Goal: Transaction & Acquisition: Purchase product/service

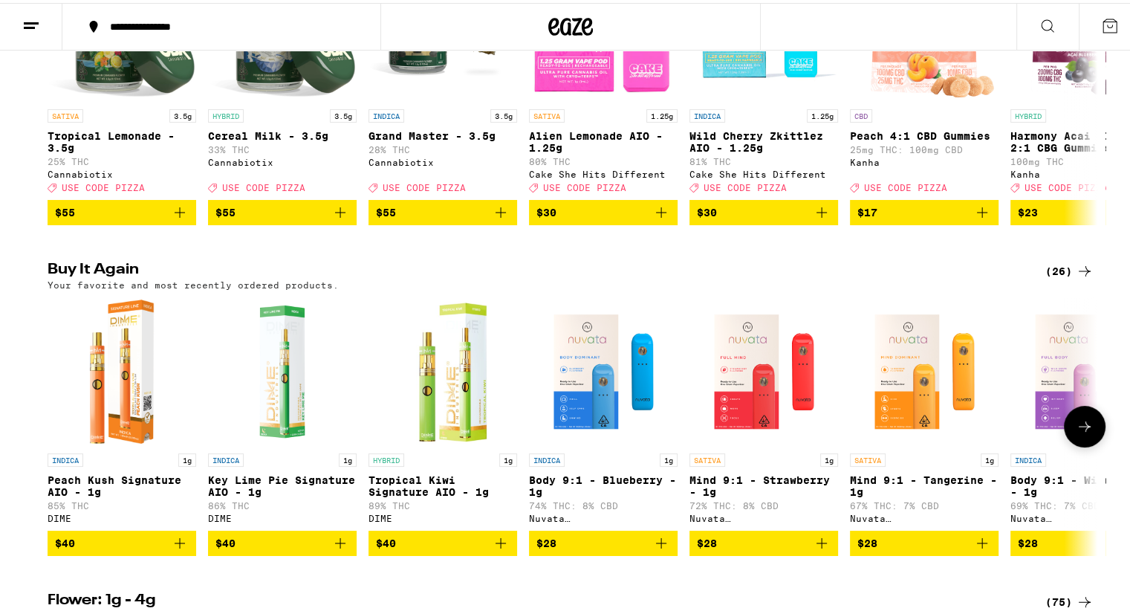
scroll to position [372, 0]
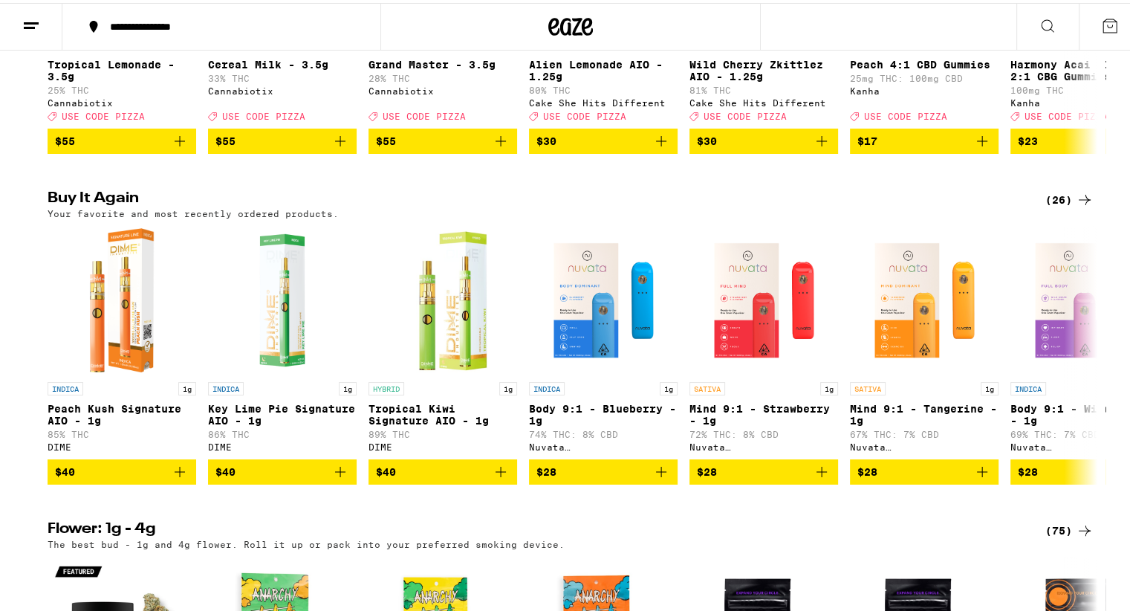
drag, startPoint x: 1059, startPoint y: 207, endPoint x: 978, endPoint y: 251, distance: 92.1
click at [1059, 206] on div "(26)" at bounding box center [1070, 197] width 48 height 18
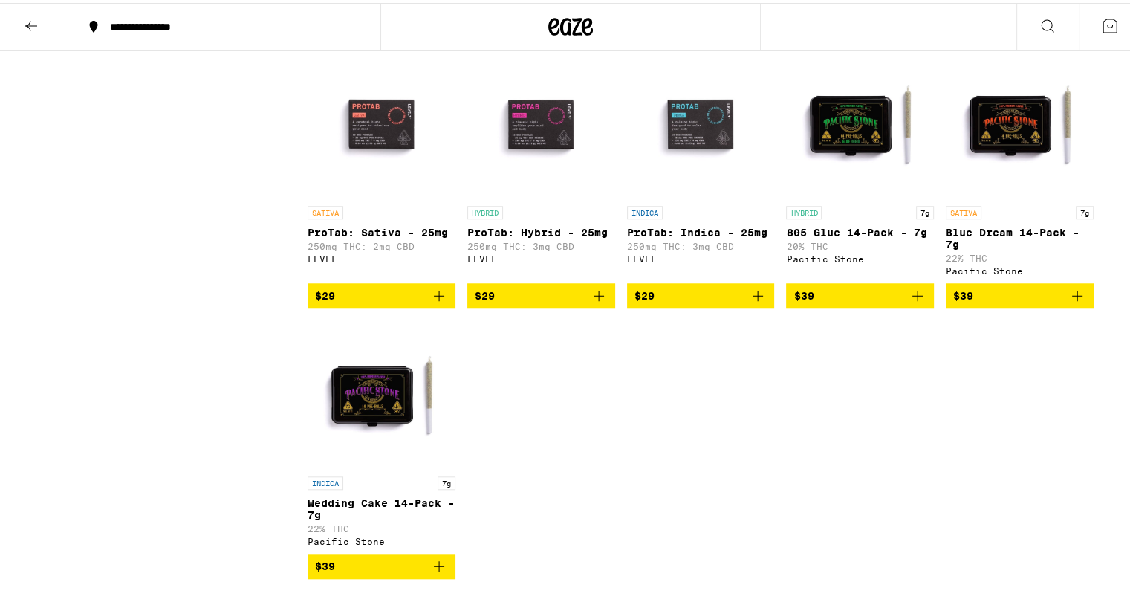
scroll to position [1338, 0]
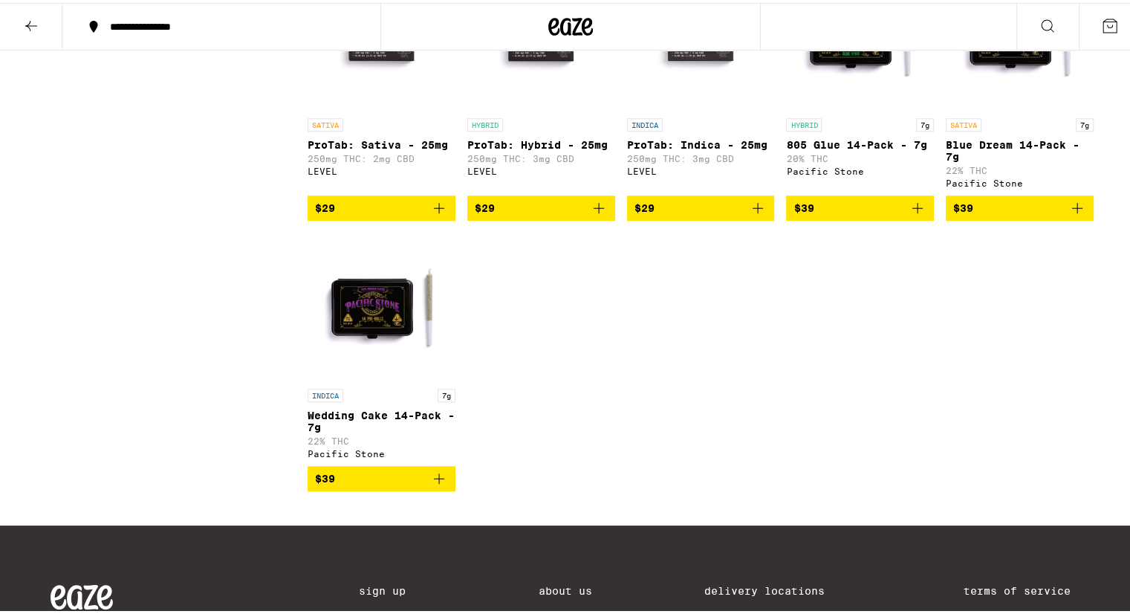
drag, startPoint x: 28, startPoint y: 22, endPoint x: 45, endPoint y: 28, distance: 18.4
click at [28, 21] on icon at bounding box center [31, 23] width 12 height 10
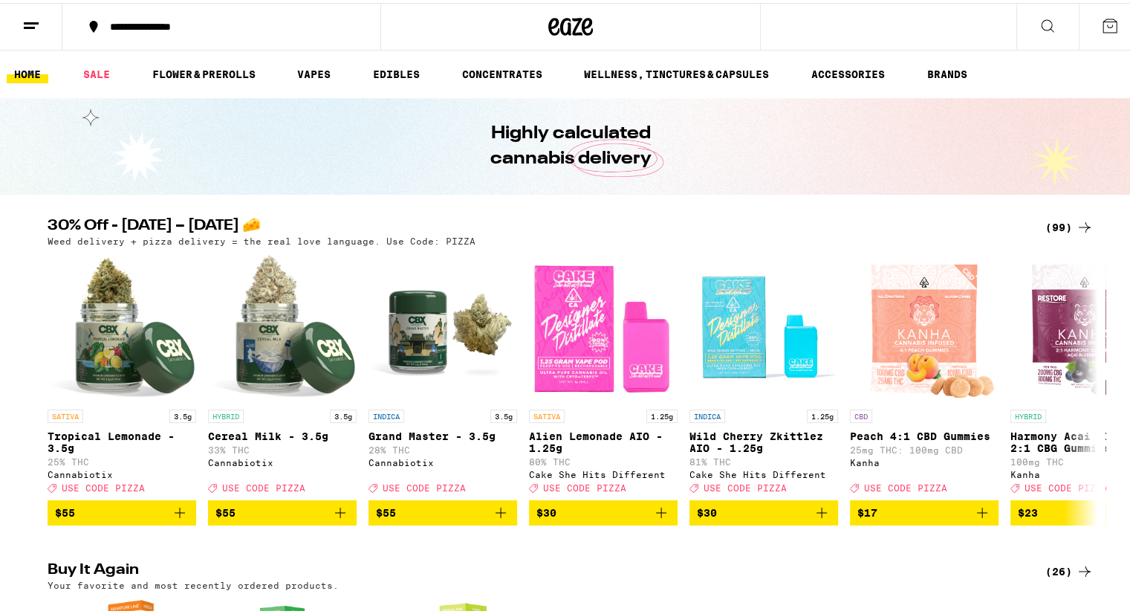
click at [1052, 221] on div "(99)" at bounding box center [1070, 225] width 48 height 18
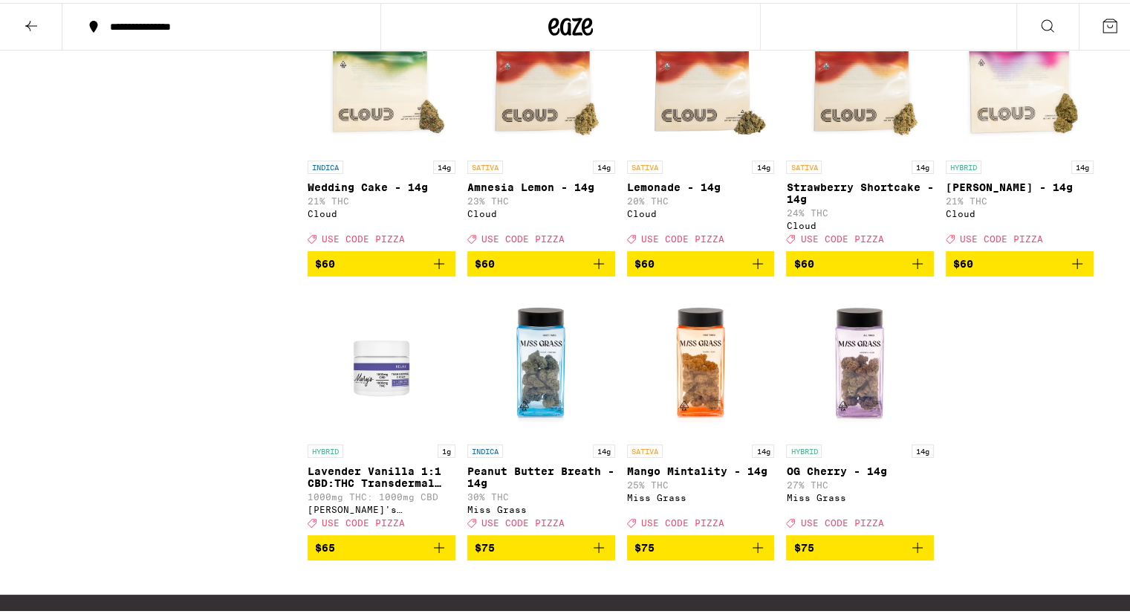
scroll to position [5722, 0]
